Goal: Transaction & Acquisition: Purchase product/service

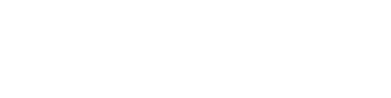
click at [176, 0] on html at bounding box center [195, 0] width 391 height 0
click at [130, 0] on html at bounding box center [195, 0] width 391 height 0
